Goal: Information Seeking & Learning: Stay updated

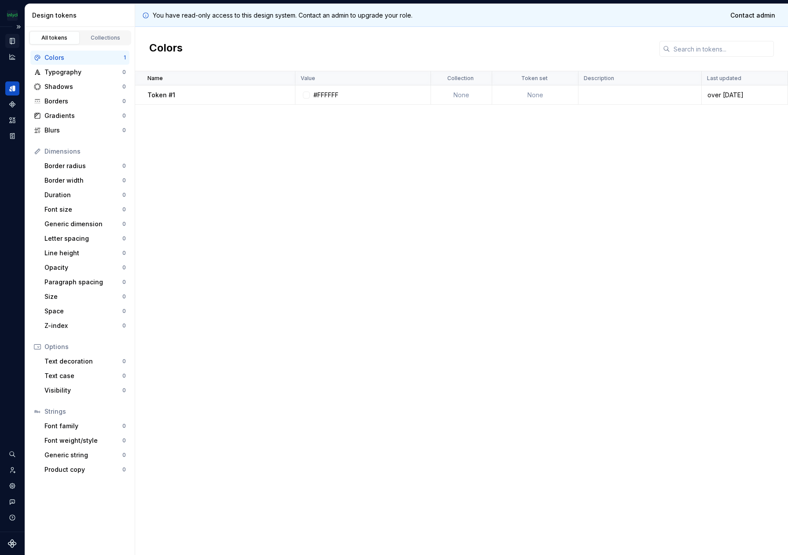
click at [11, 38] on icon "Documentation" at bounding box center [12, 41] width 4 height 6
click at [7, 41] on div "Documentation" at bounding box center [12, 41] width 14 height 14
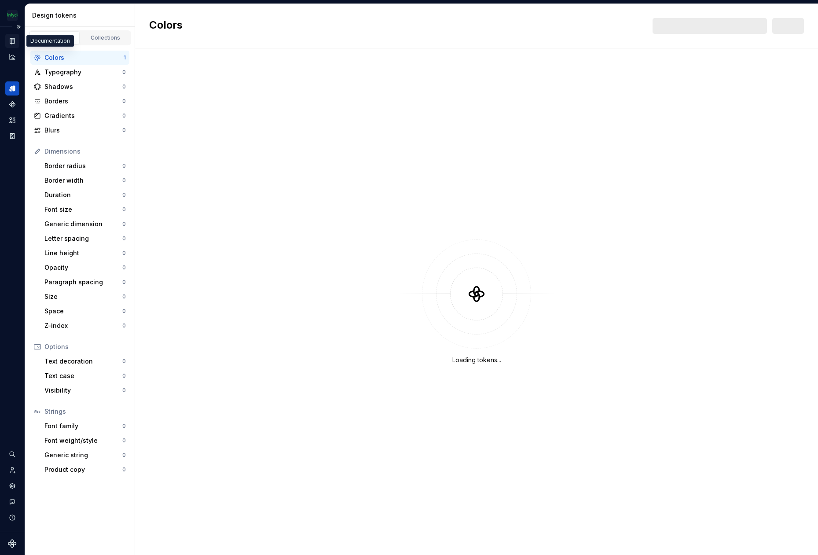
click at [15, 43] on icon "Documentation" at bounding box center [12, 41] width 8 height 8
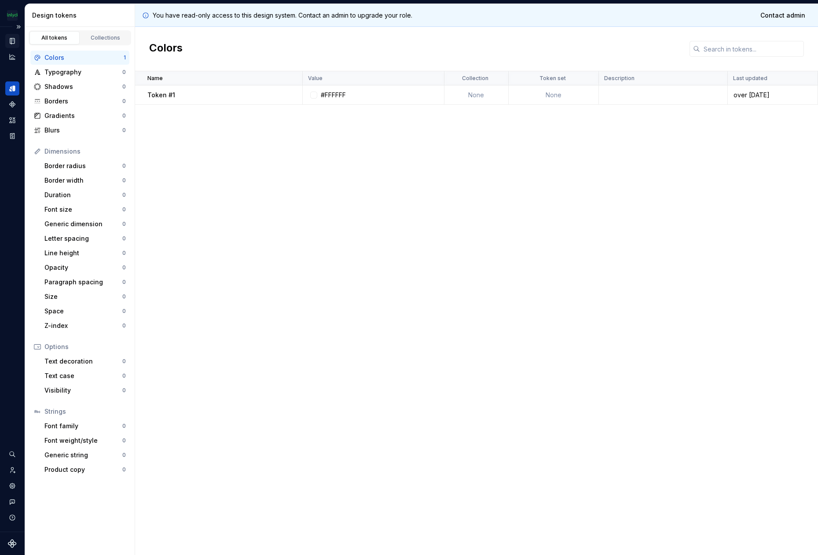
click at [11, 37] on div "Documentation" at bounding box center [12, 41] width 14 height 14
click at [17, 37] on div "Documentation" at bounding box center [12, 41] width 14 height 14
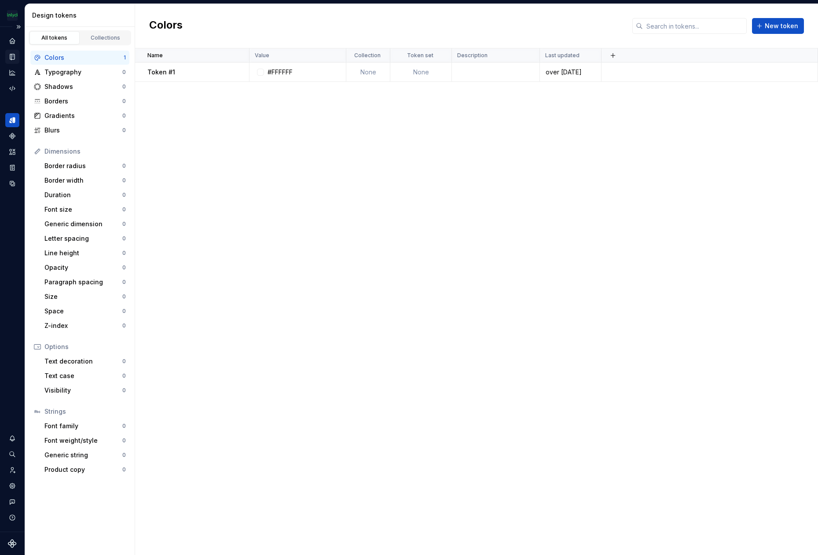
click at [12, 55] on icon "Documentation" at bounding box center [13, 57] width 4 height 5
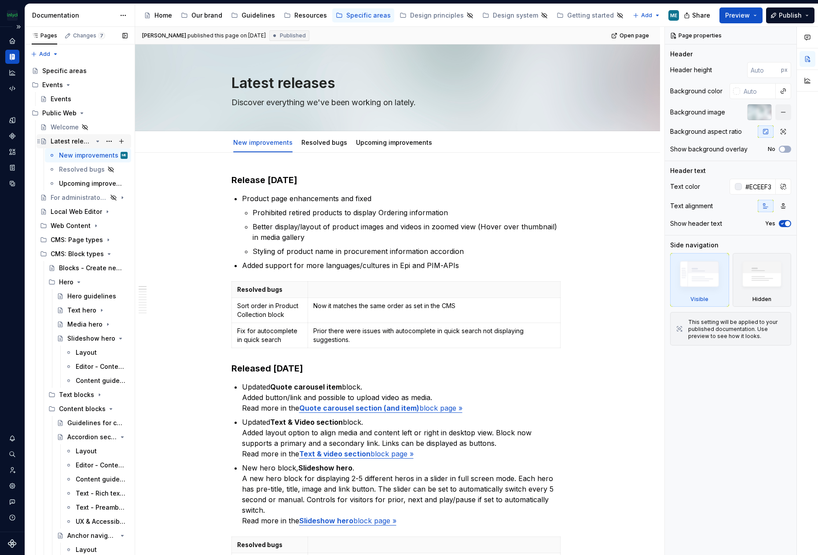
click at [70, 143] on div "Latest releases" at bounding box center [72, 141] width 42 height 9
click at [59, 145] on div "Latest releases" at bounding box center [72, 141] width 42 height 9
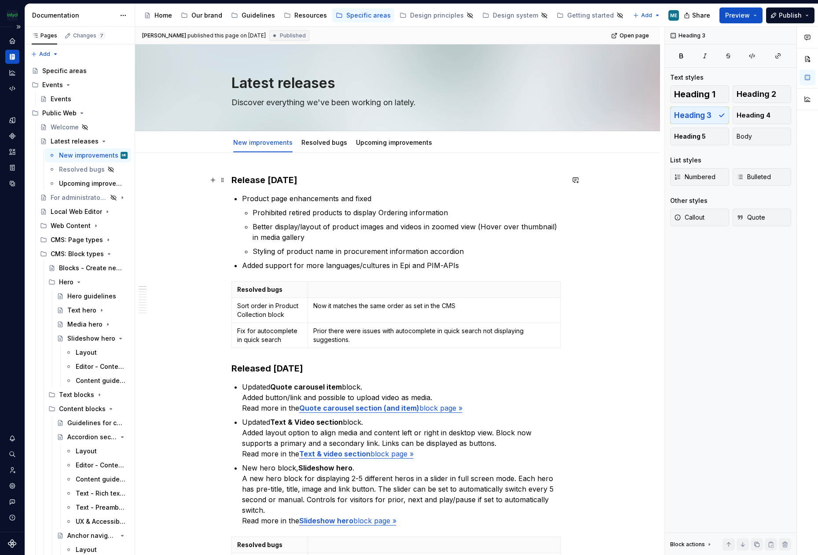
click at [234, 180] on h3 "Release Sept 10th, 2025" at bounding box center [397, 180] width 333 height 12
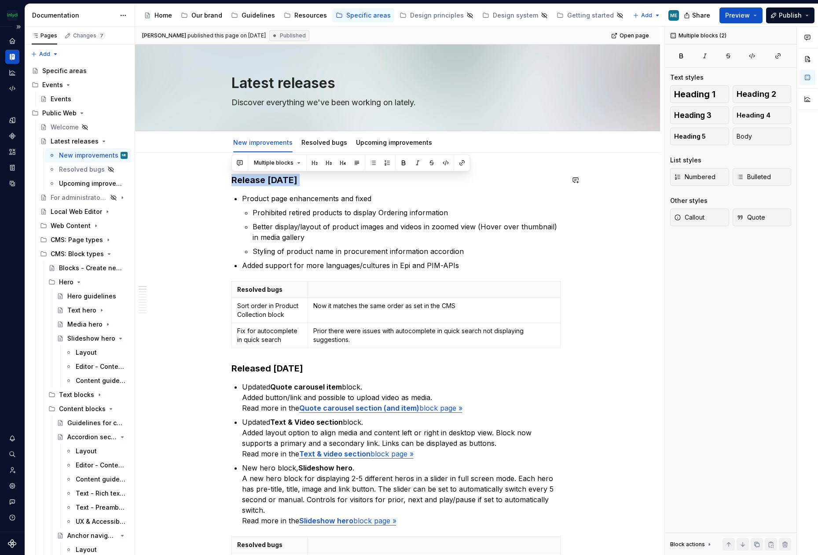
copy h3 "Release Sept 10th, 2025"
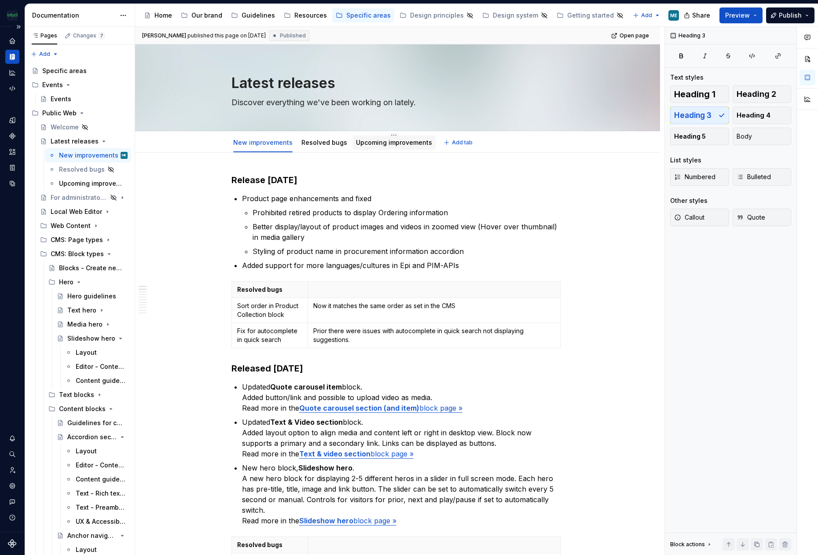
click at [395, 147] on div "Upcoming improvements" at bounding box center [394, 142] width 76 height 9
click at [380, 143] on link "Upcoming improvements" at bounding box center [394, 142] width 76 height 7
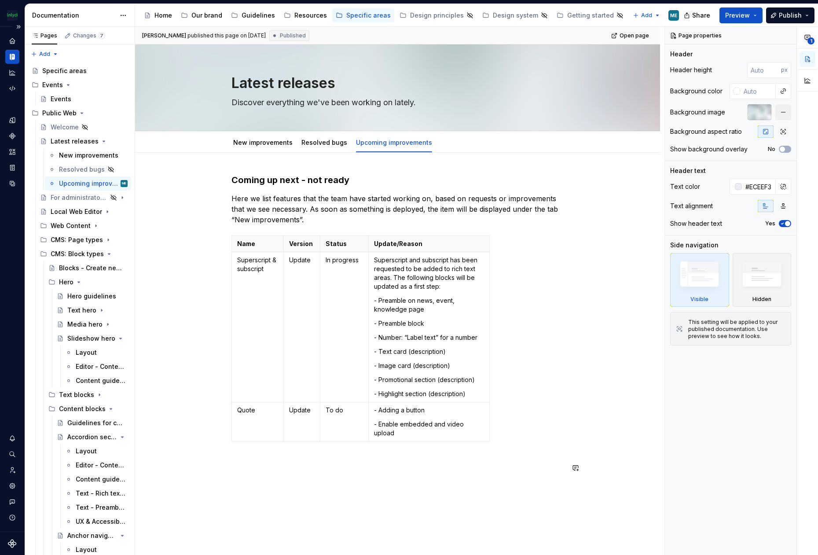
click at [251, 503] on div "Coming up next - not ready Here we list features that the team have started wor…" at bounding box center [397, 406] width 525 height 506
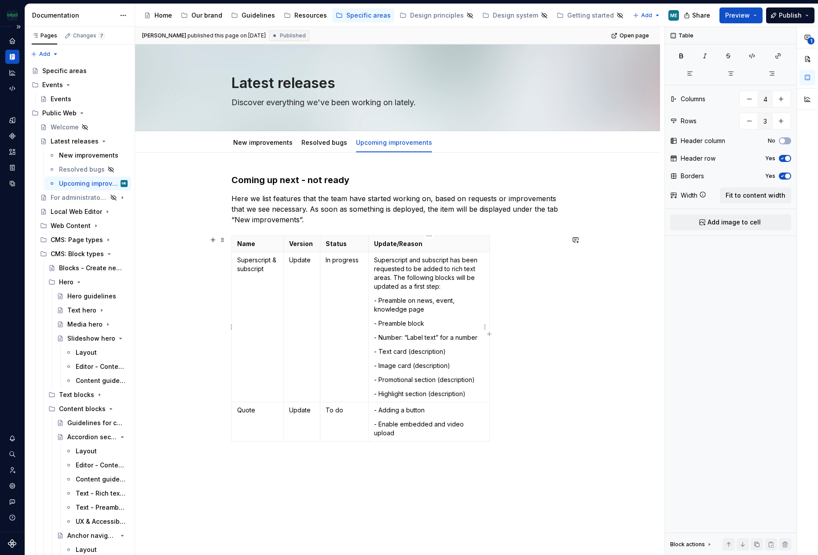
click at [405, 349] on p "- Text card (description)" at bounding box center [429, 351] width 110 height 9
click at [71, 141] on div "Latest releases" at bounding box center [72, 141] width 42 height 9
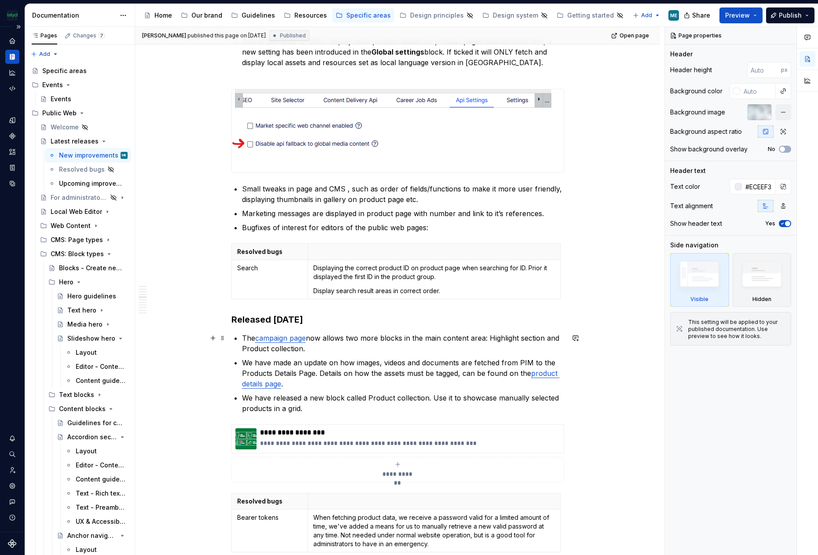
scroll to position [1144, 0]
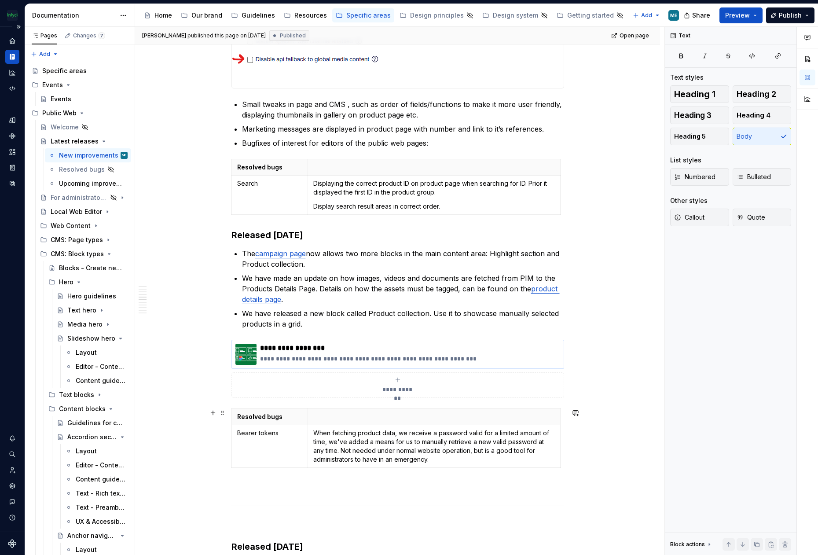
drag, startPoint x: 152, startPoint y: 470, endPoint x: 535, endPoint y: 363, distance: 397.3
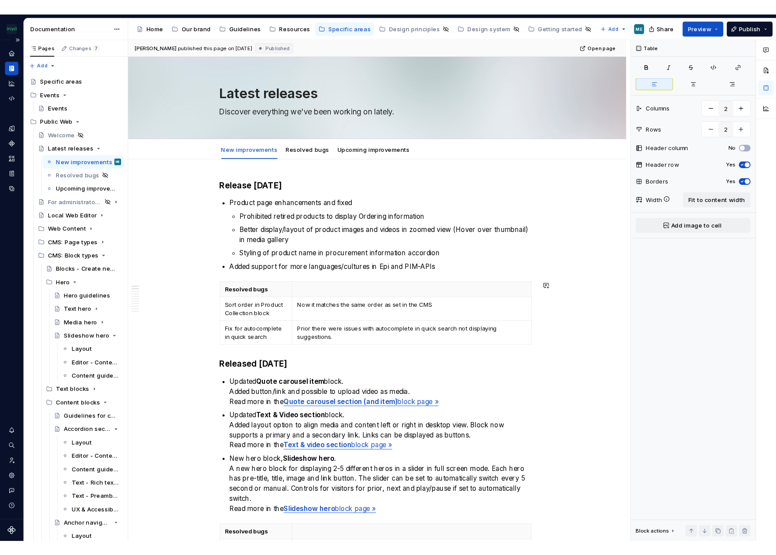
scroll to position [132, 0]
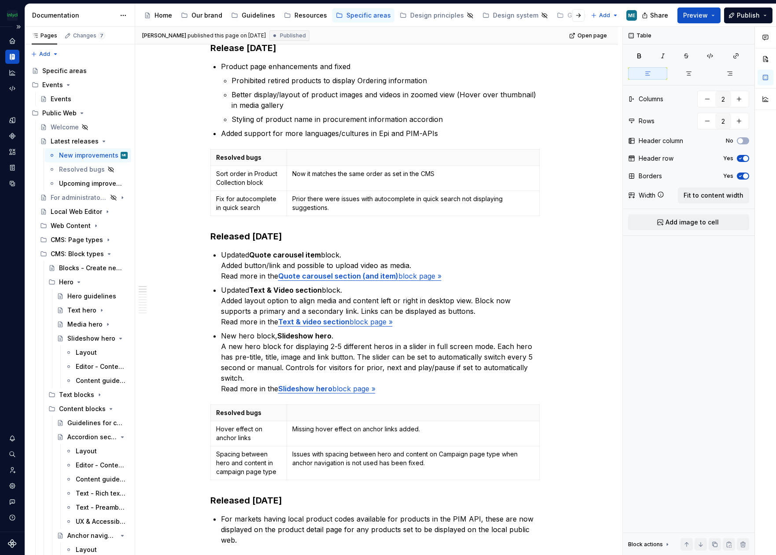
type textarea "*"
